Goal: Task Accomplishment & Management: Complete application form

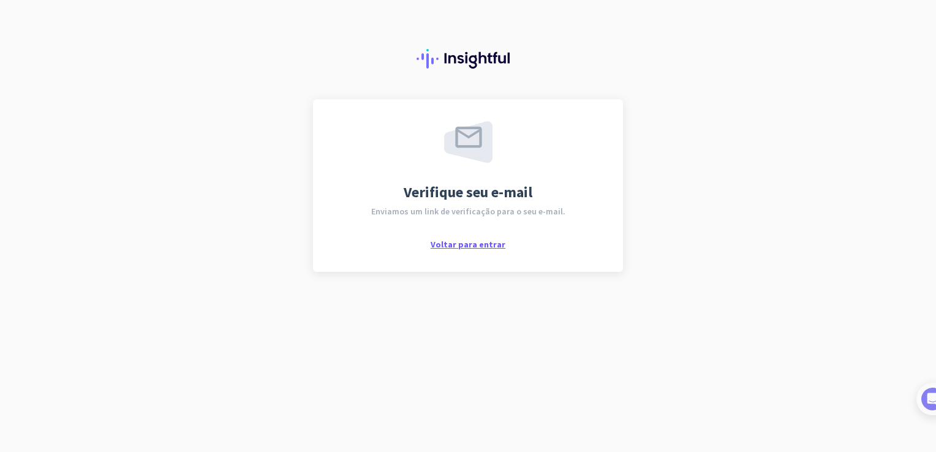
click at [479, 244] on span "Voltar para entrar" at bounding box center [468, 244] width 75 height 11
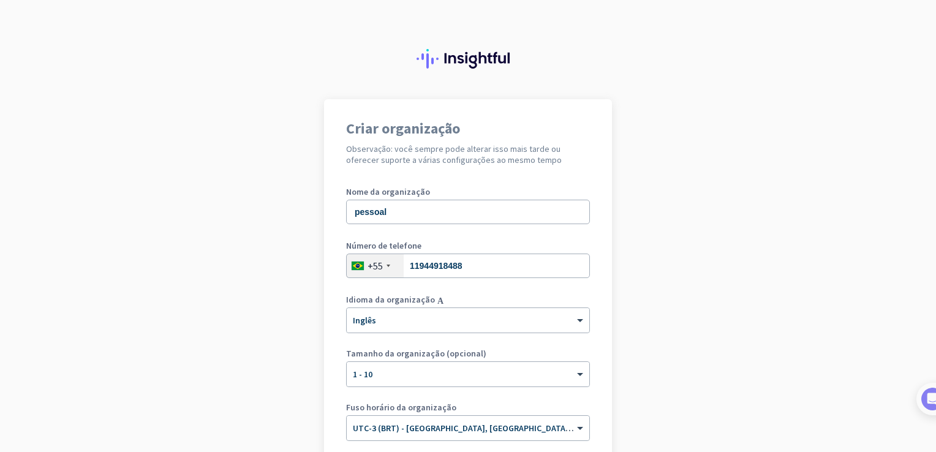
click at [496, 279] on div "Número de telefone +55 11944918488" at bounding box center [468, 265] width 244 height 49
drag, startPoint x: 496, startPoint y: 278, endPoint x: 500, endPoint y: 268, distance: 10.5
click at [500, 268] on div "Número de telefone +55 11944918488" at bounding box center [468, 265] width 244 height 49
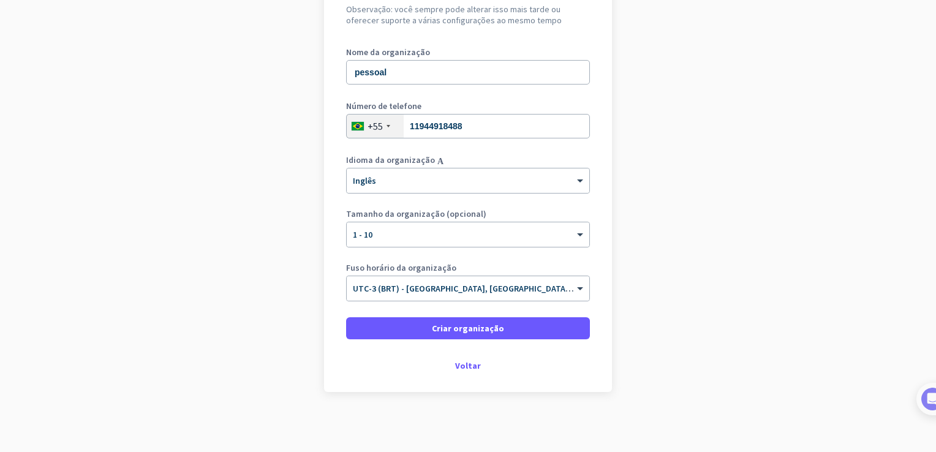
scroll to position [140, 0]
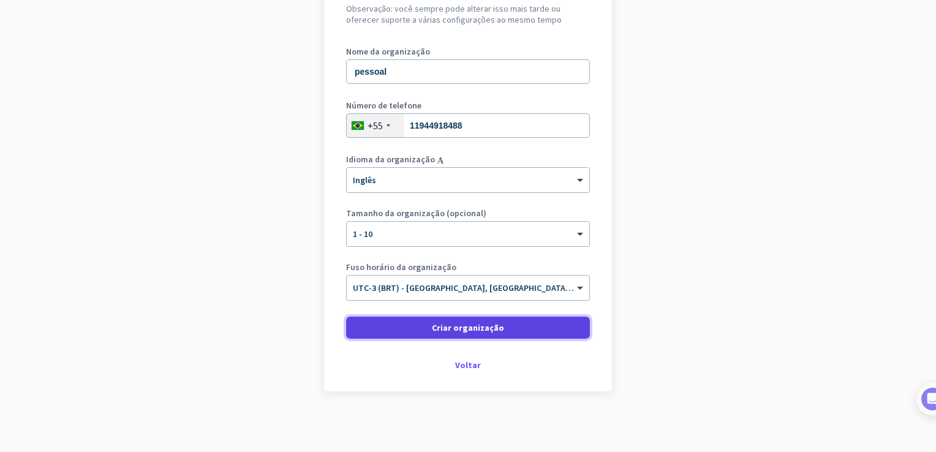
click at [426, 325] on span at bounding box center [468, 327] width 244 height 29
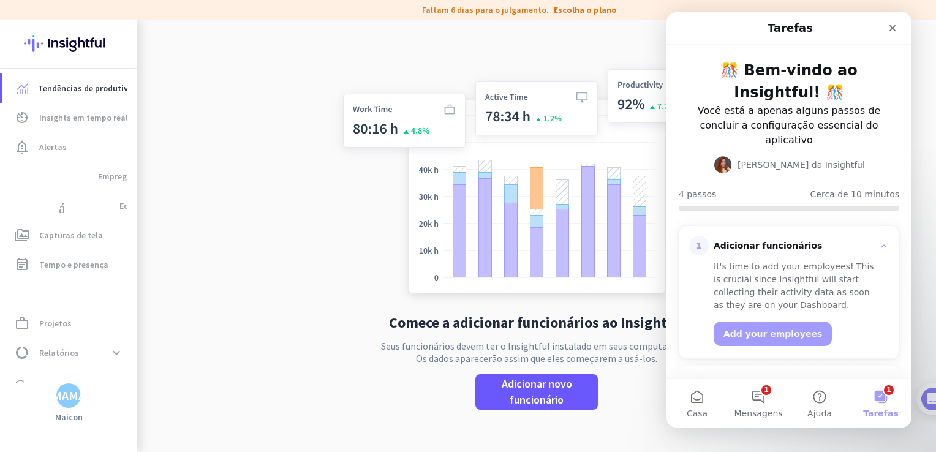
click at [616, 347] on p "Seus funcionários devem ter o Insightful instalado em seus computadores. Os dad…" at bounding box center [536, 352] width 311 height 25
click at [897, 34] on div "Fechar" at bounding box center [893, 28] width 22 height 22
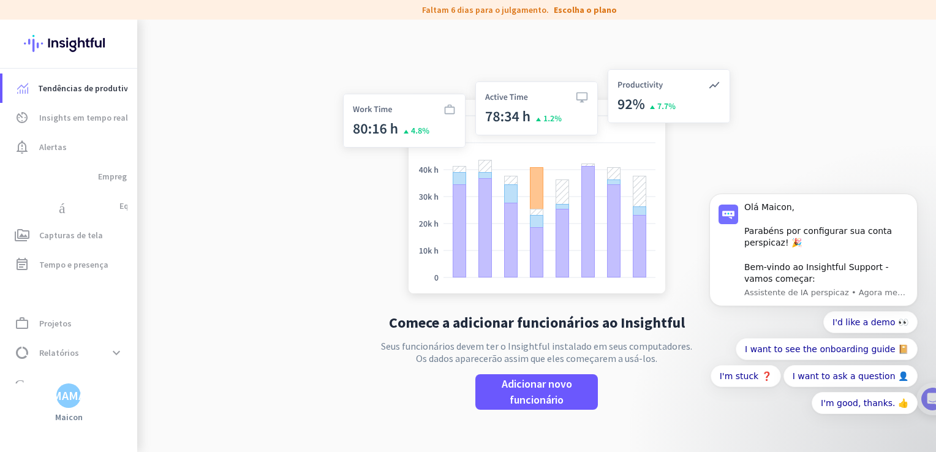
scroll to position [20, 0]
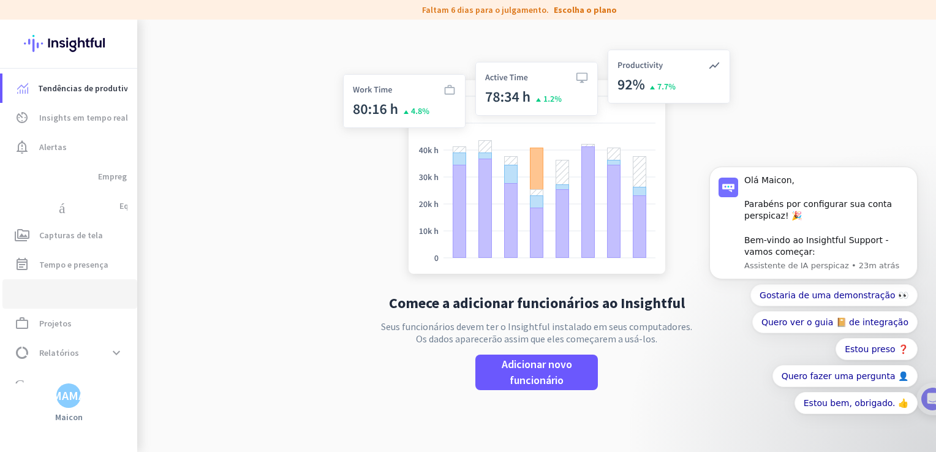
drag, startPoint x: 0, startPoint y: 436, endPoint x: 25, endPoint y: 295, distance: 143.0
